Goal: Information Seeking & Learning: Learn about a topic

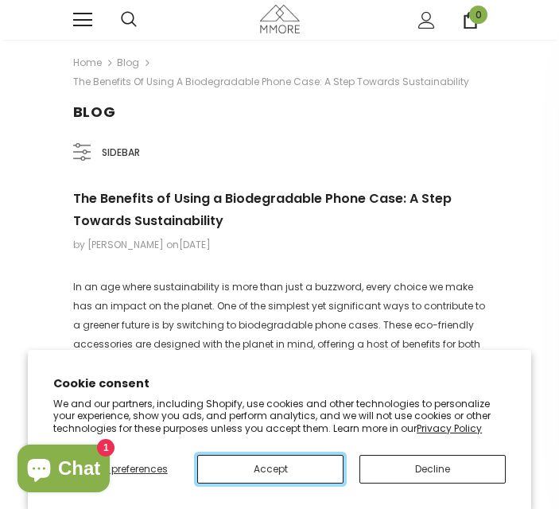
click at [323, 471] on button "Accept" at bounding box center [270, 469] width 146 height 29
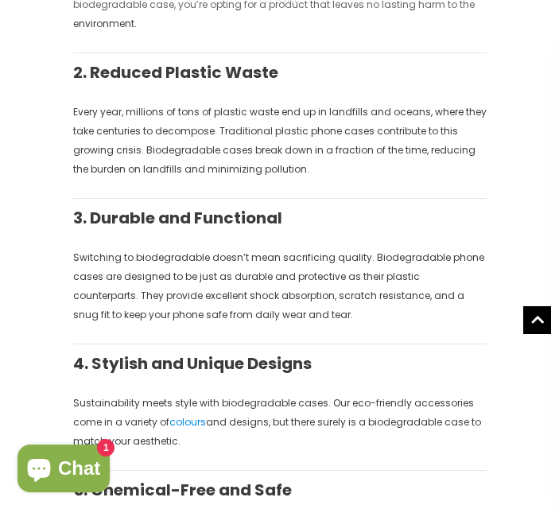
scroll to position [524, 0]
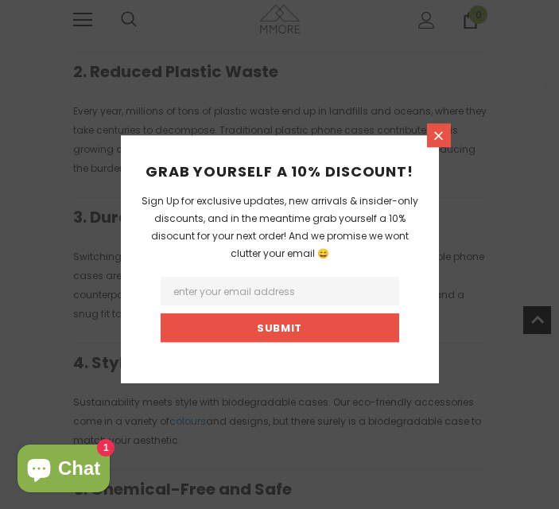
click at [437, 134] on icon at bounding box center [439, 136] width 14 height 14
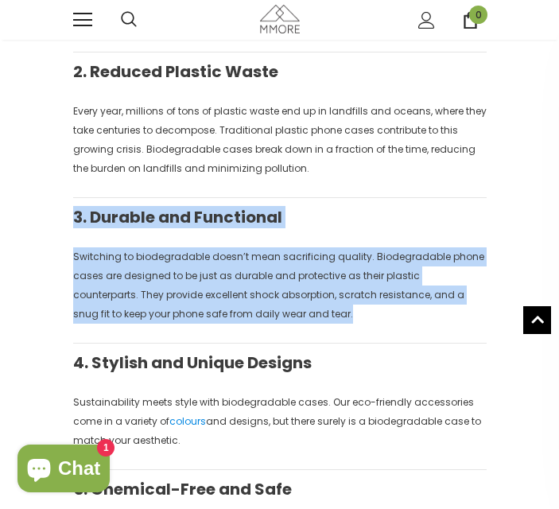
drag, startPoint x: 71, startPoint y: 218, endPoint x: 303, endPoint y: 309, distance: 249.6
click at [303, 309] on div "The Benefits of Using a Biodegradable Phone Case: A Step Towards Sustainability…" at bounding box center [279, 462] width 429 height 1596
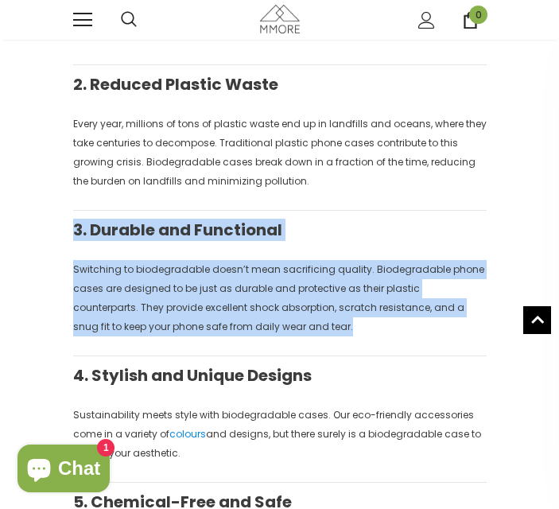
scroll to position [507, 0]
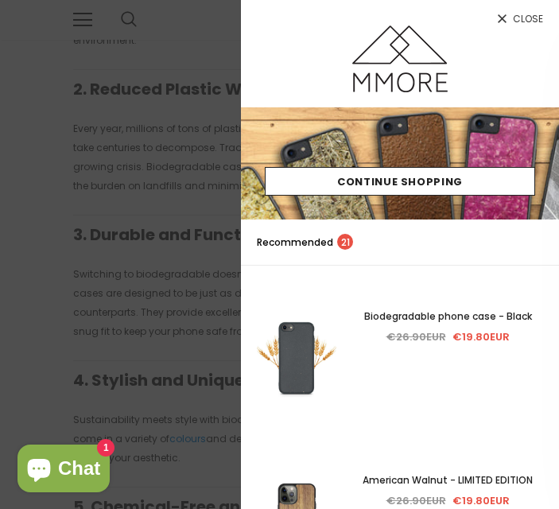
click at [153, 159] on div at bounding box center [279, 254] width 559 height 509
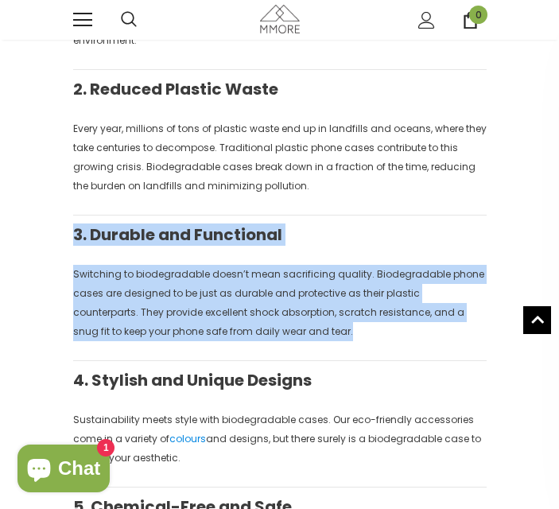
drag, startPoint x: 278, startPoint y: 331, endPoint x: 52, endPoint y: 235, distance: 245.2
click at [52, 235] on div "Home Blog The Benefits of Using a Biodegradable Phone Case: A Step Towards Sust…" at bounding box center [279, 405] width 559 height 1744
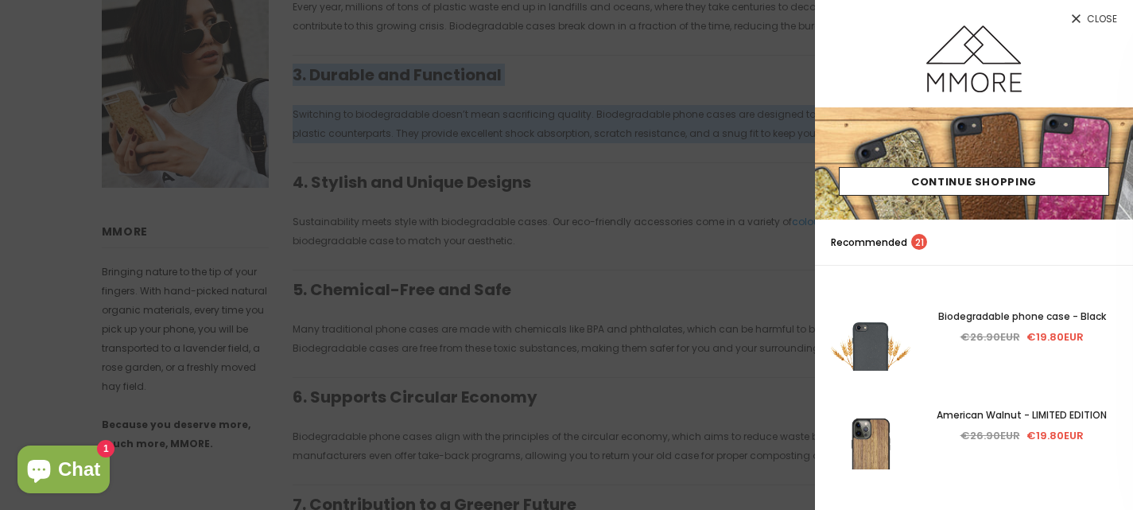
scroll to position [683, 0]
